Goal: Navigation & Orientation: Find specific page/section

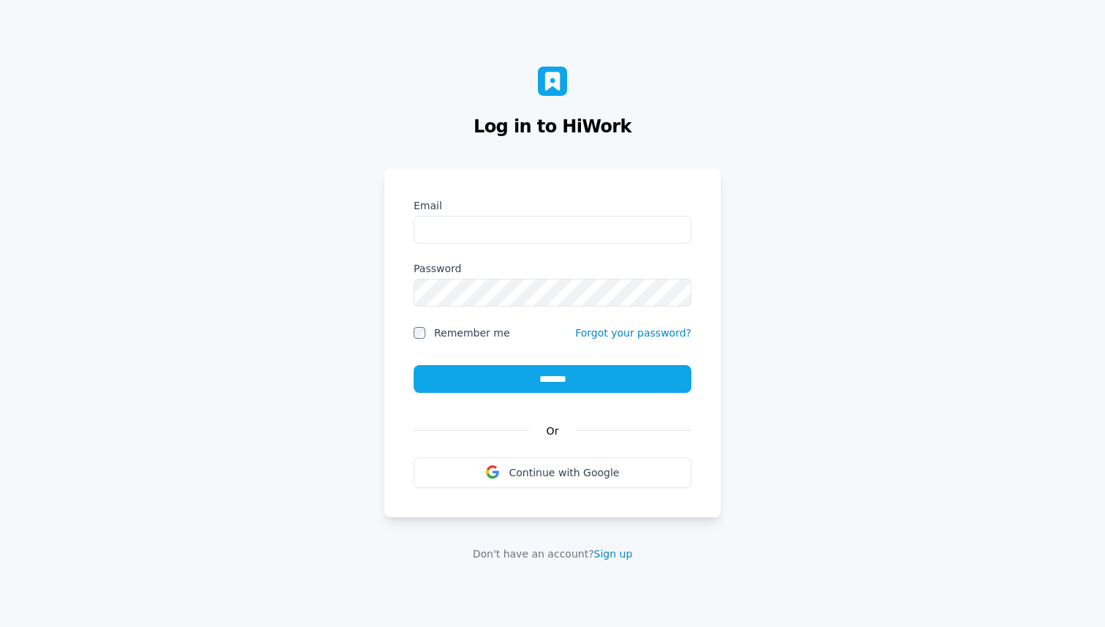
type input "**********"
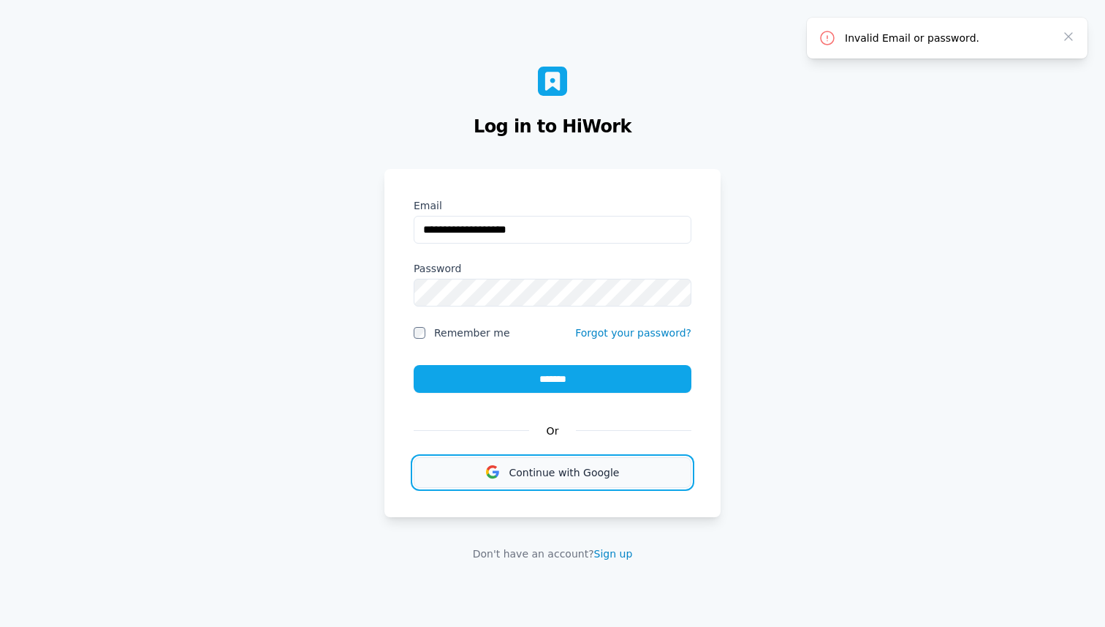
click at [551, 461] on button "Continue with Google" at bounding box center [553, 472] width 278 height 31
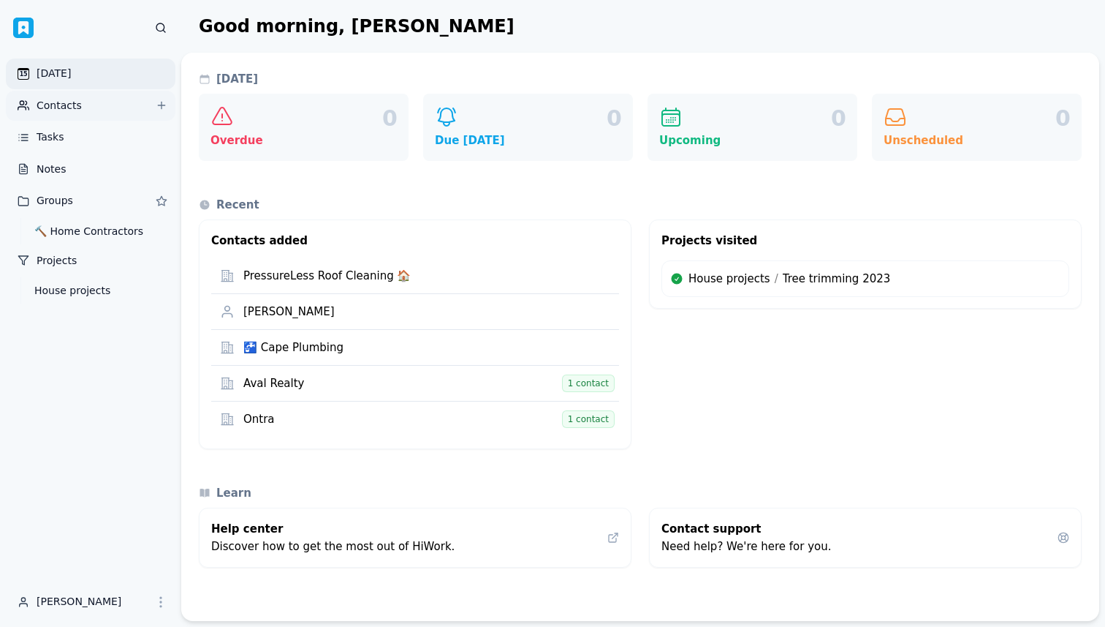
click at [68, 107] on link "Contacts" at bounding box center [91, 106] width 170 height 31
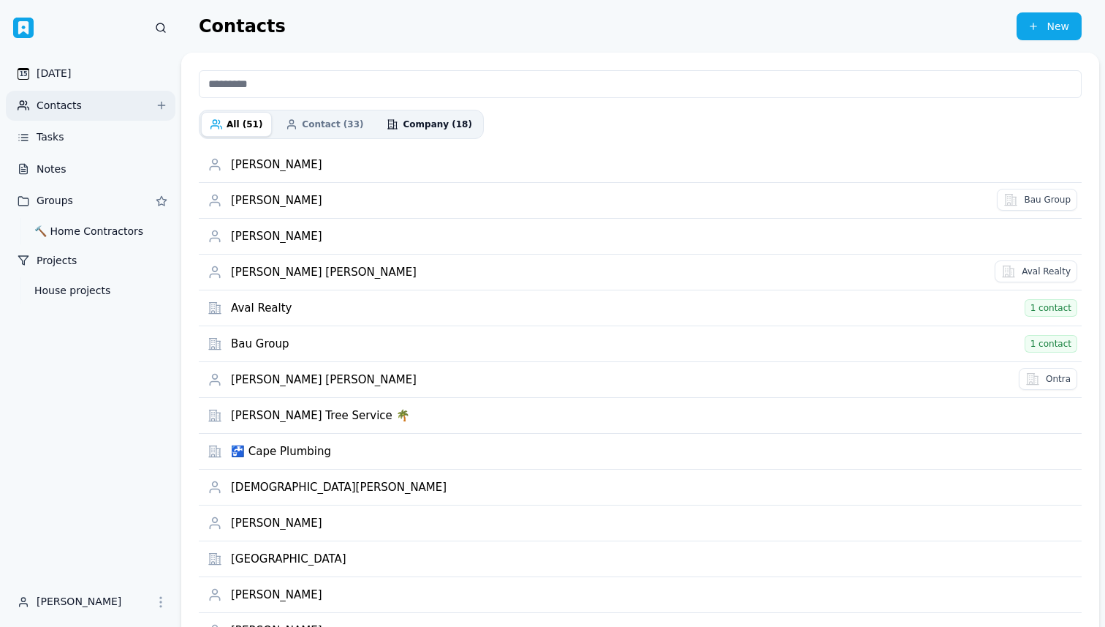
click at [426, 124] on span "Company (18)" at bounding box center [437, 124] width 69 height 12
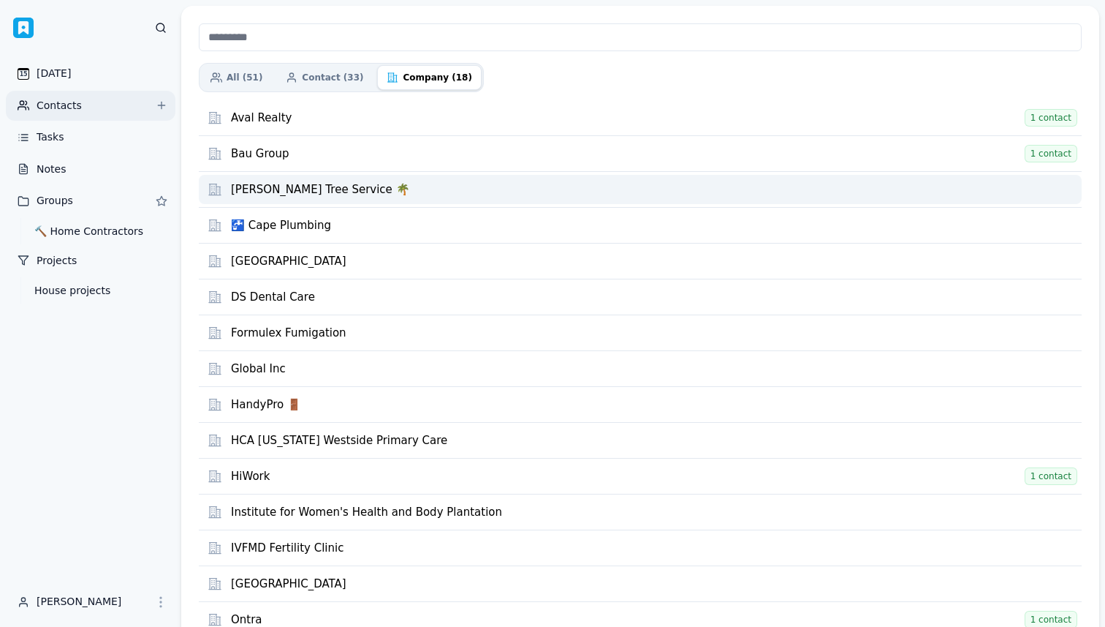
scroll to position [75, 0]
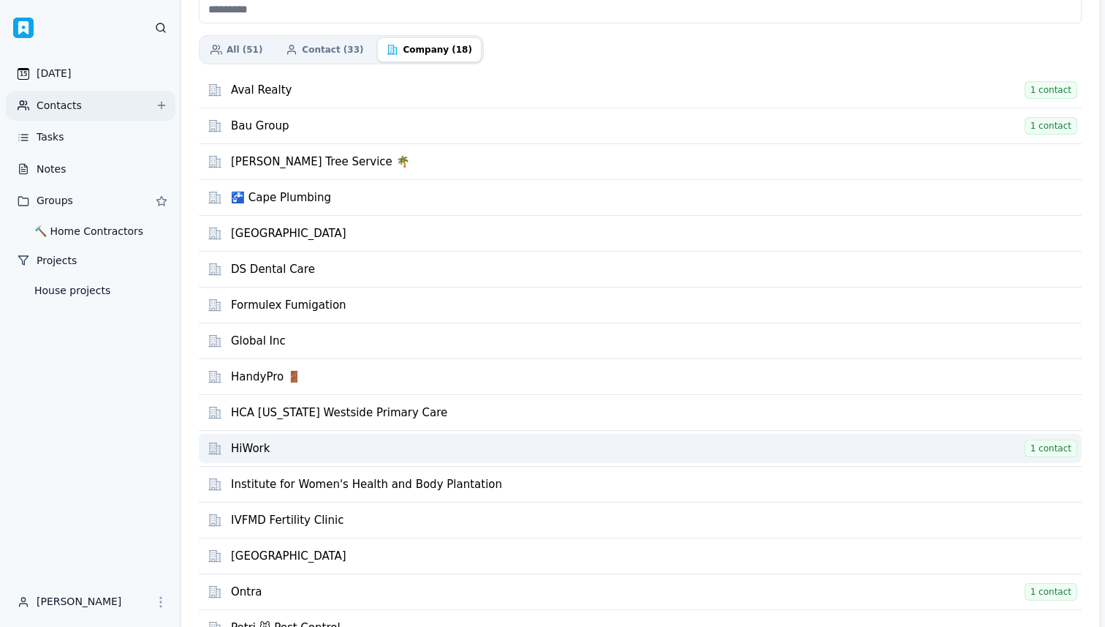
click at [300, 450] on div "HiWork" at bounding box center [626, 449] width 790 height 14
